Goal: Transaction & Acquisition: Purchase product/service

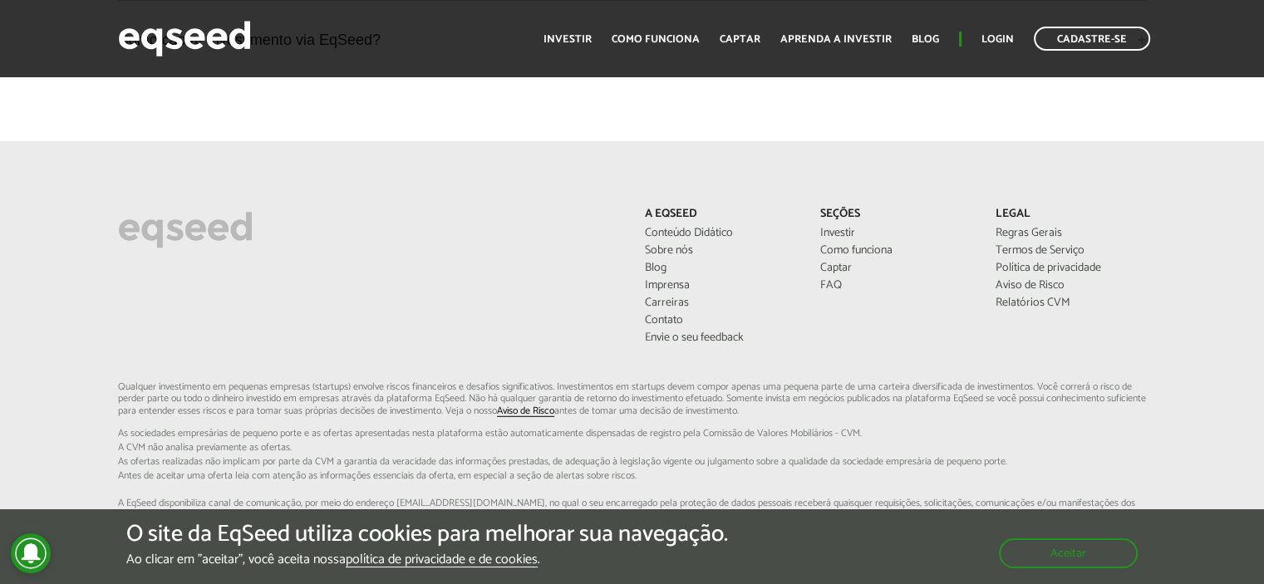
scroll to position [4486, 0]
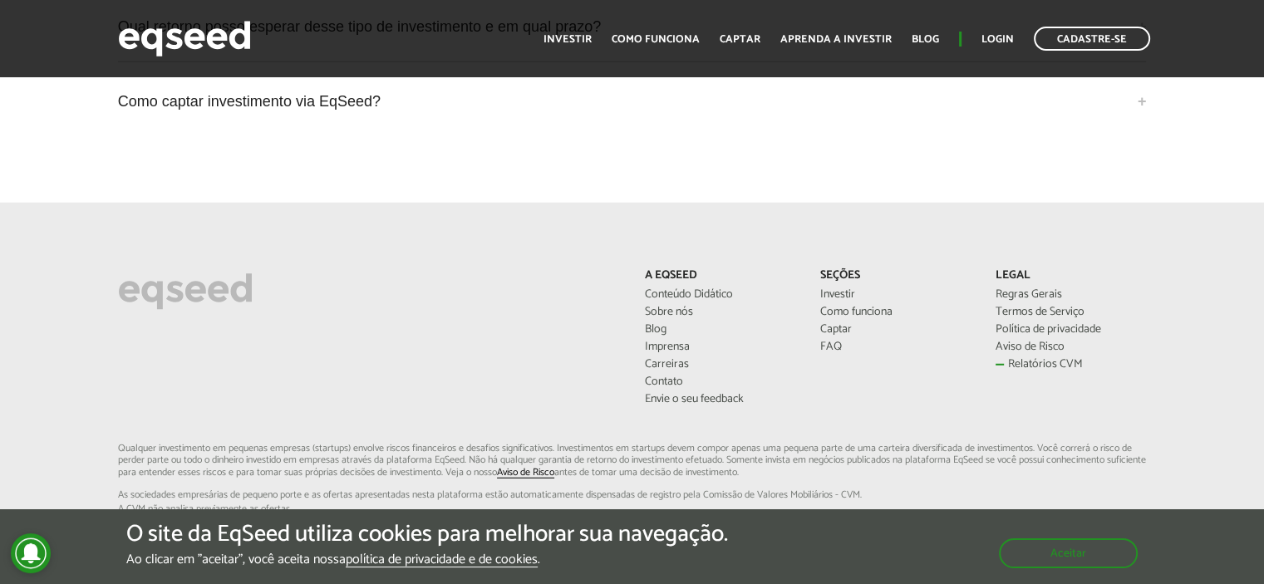
click at [1028, 361] on link "Relatórios CVM" at bounding box center [1070, 365] width 150 height 12
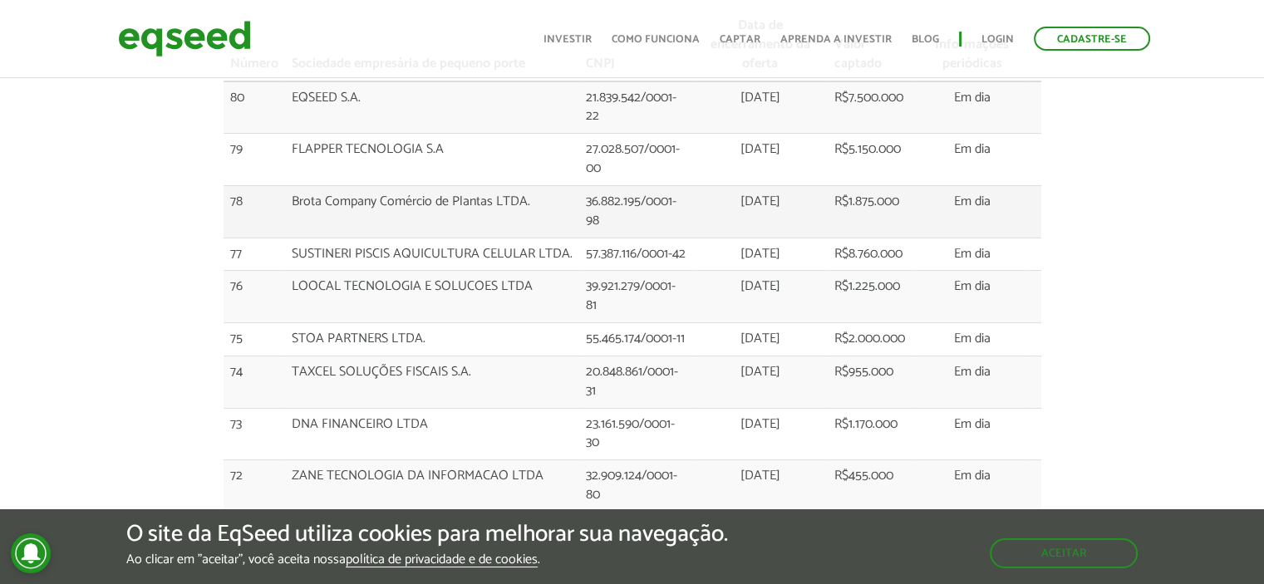
scroll to position [332, 0]
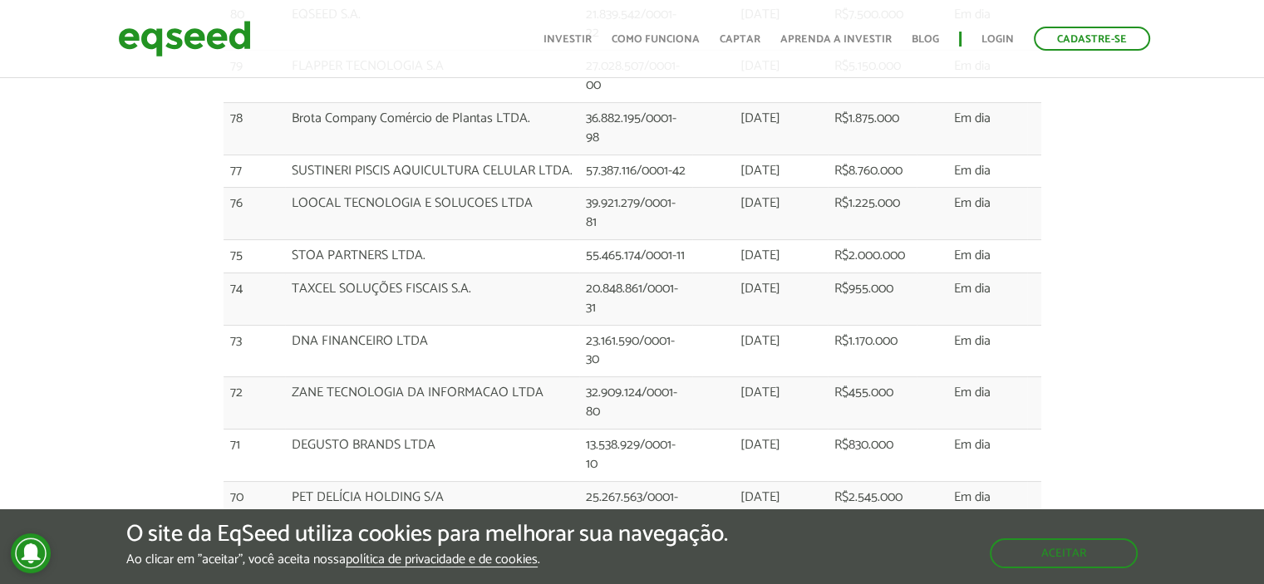
drag, startPoint x: 866, startPoint y: 292, endPoint x: 847, endPoint y: 284, distance: 20.5
click at [847, 284] on td "R$955.000" at bounding box center [871, 298] width 88 height 52
drag, startPoint x: 847, startPoint y: 284, endPoint x: 866, endPoint y: 282, distance: 18.4
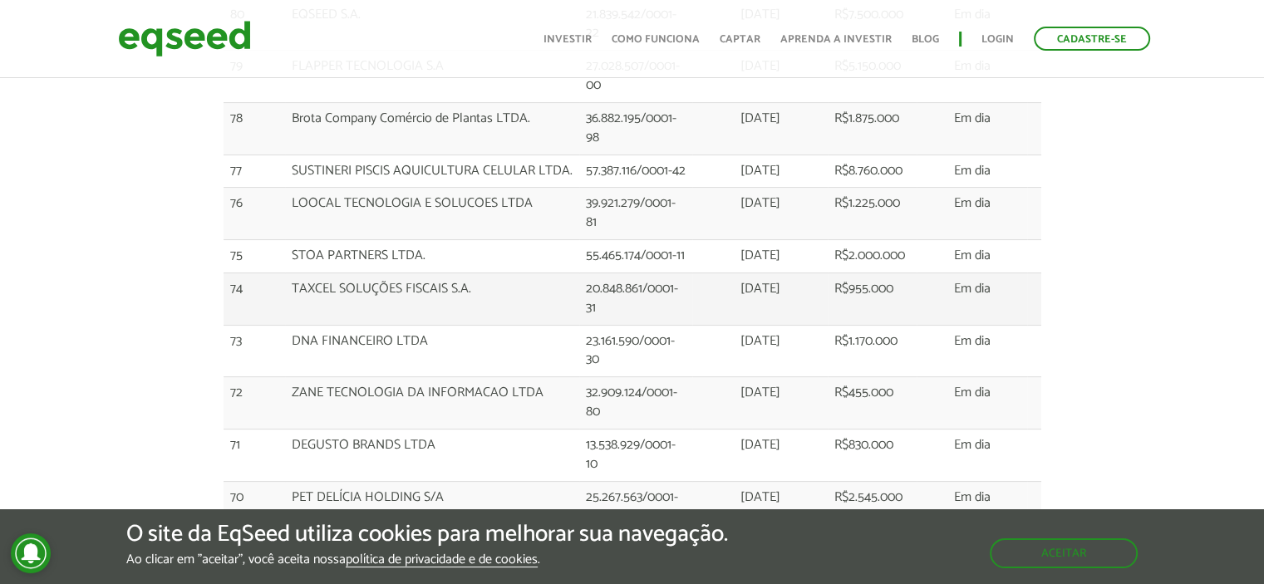
click at [866, 282] on td "R$955.000" at bounding box center [871, 298] width 88 height 52
click at [866, 284] on td "R$955.000" at bounding box center [871, 298] width 88 height 52
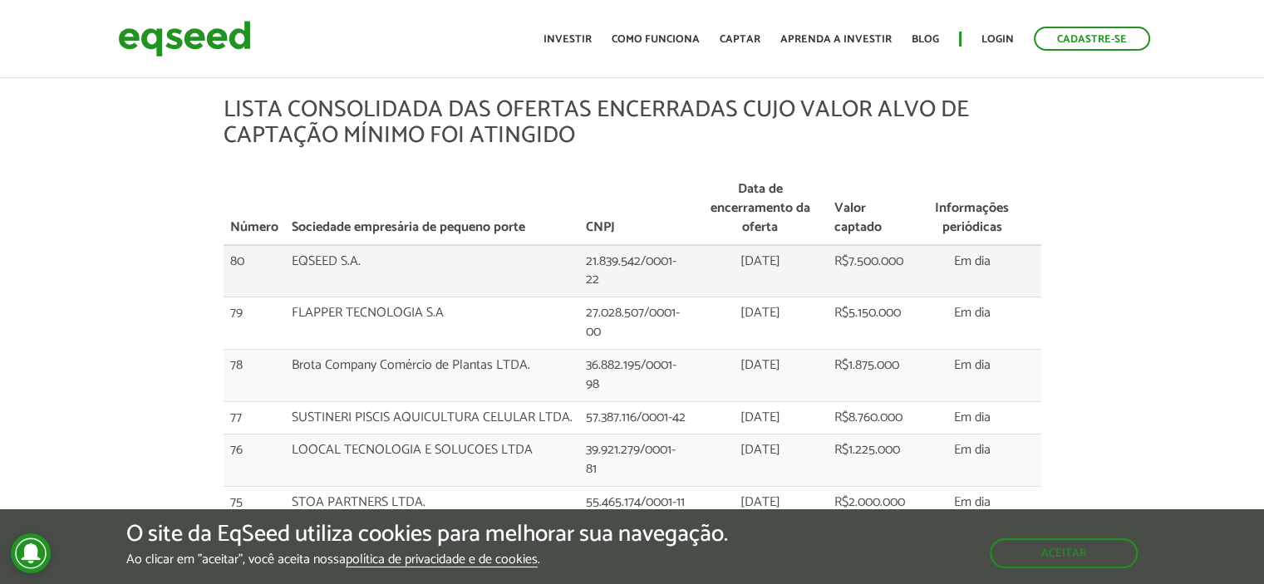
scroll to position [0, 0]
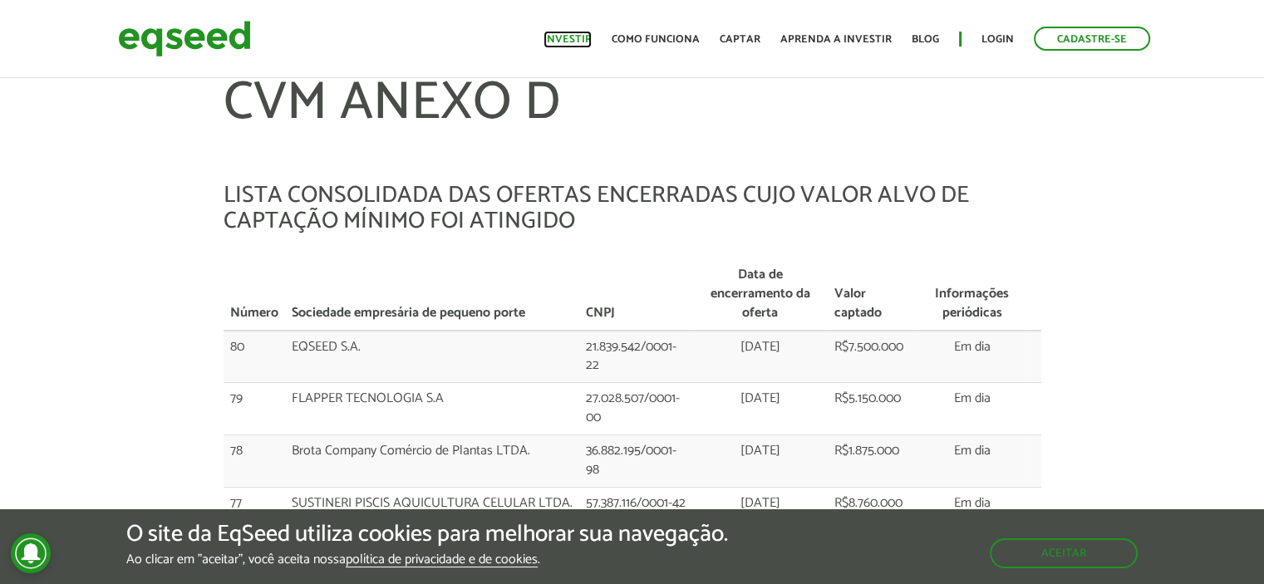
click at [572, 34] on link "Investir" at bounding box center [567, 39] width 48 height 11
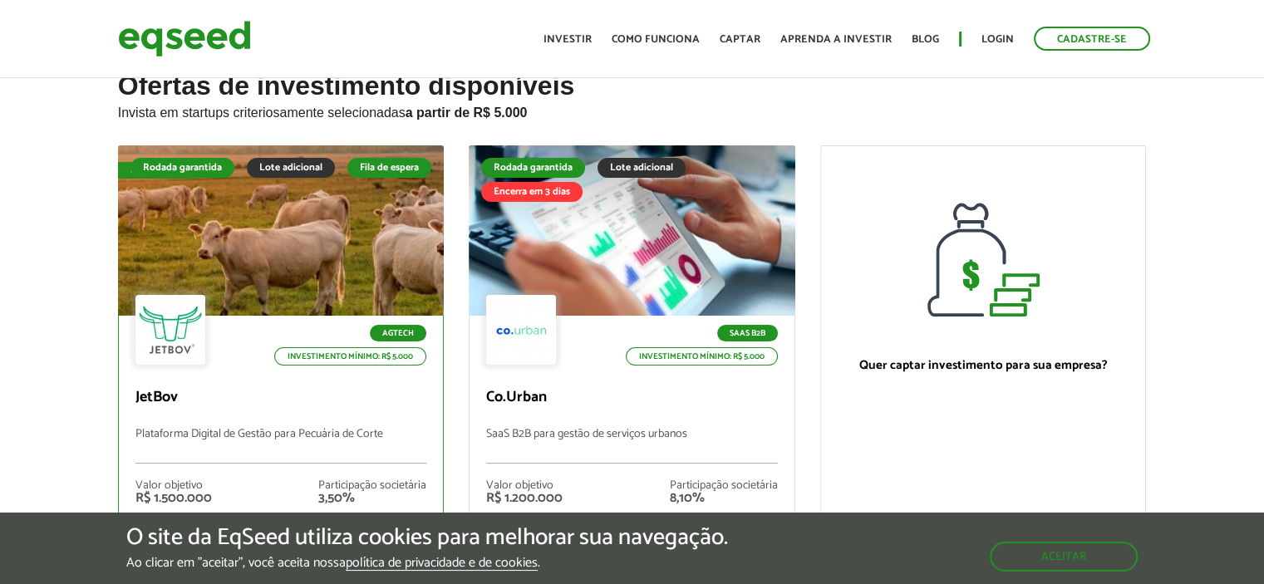
scroll to position [83, 0]
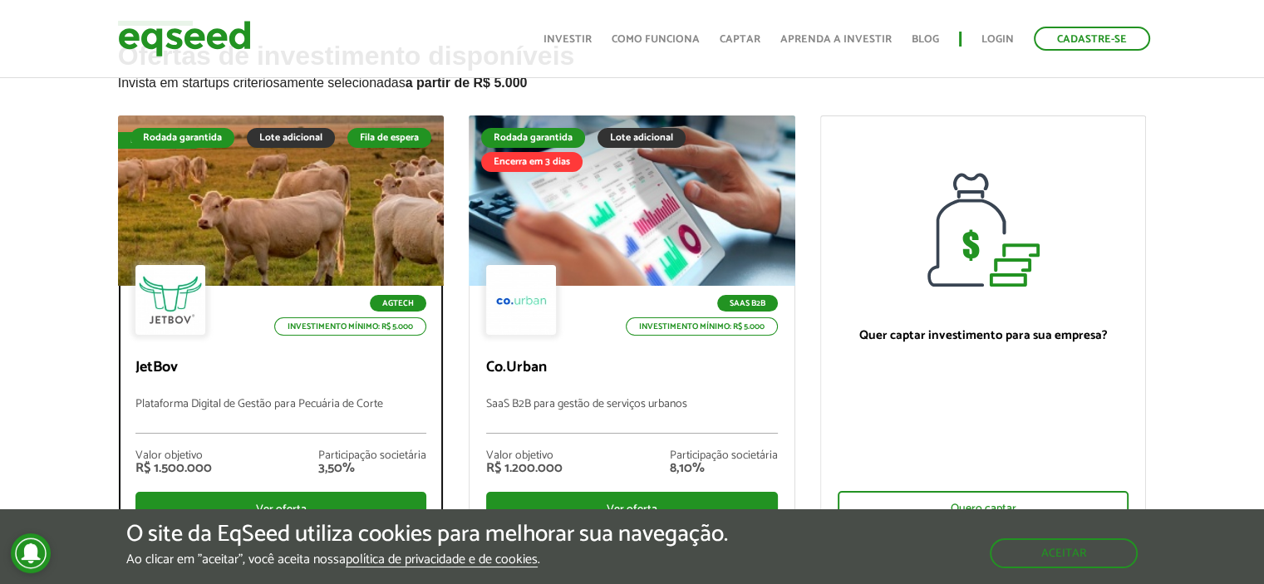
click at [289, 354] on div "Agtech Investimento mínimo: R$ 5.000 JetBov Plataforma Digital de Gestão para P…" at bounding box center [281, 412] width 325 height 252
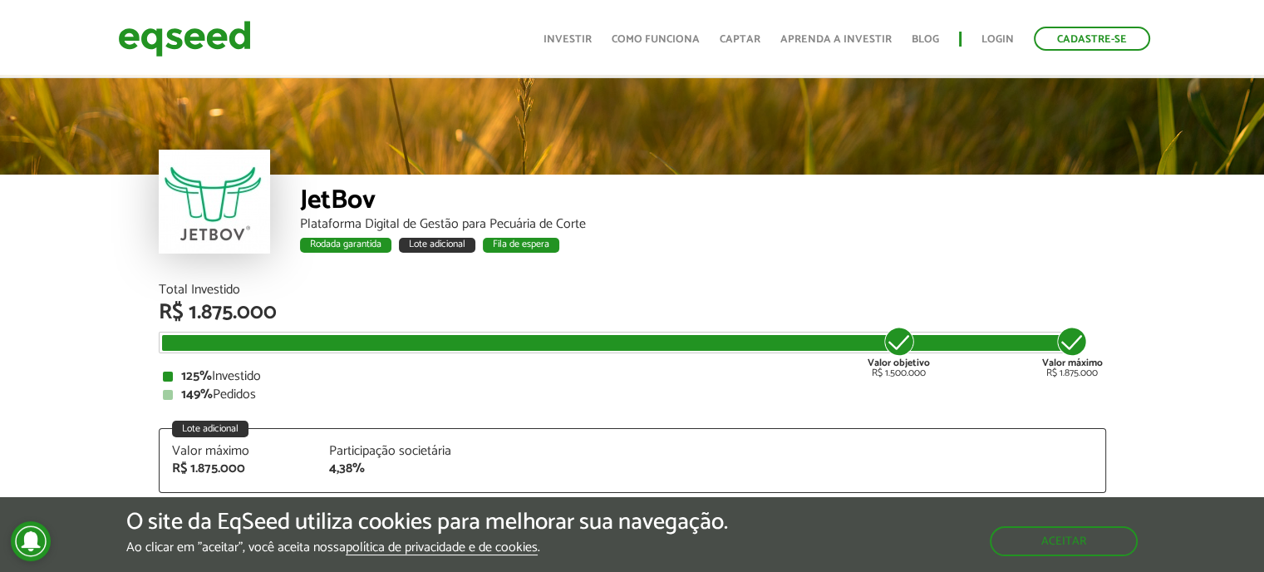
scroll to position [2078, 0]
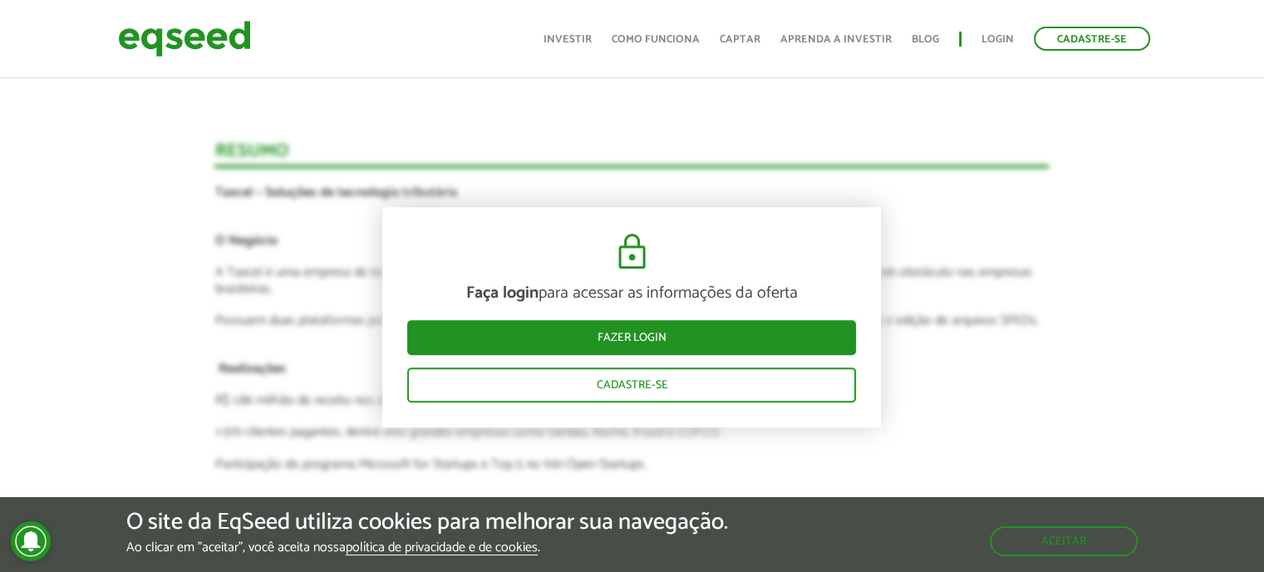
scroll to position [1412, 0]
